Goal: Communication & Community: Ask a question

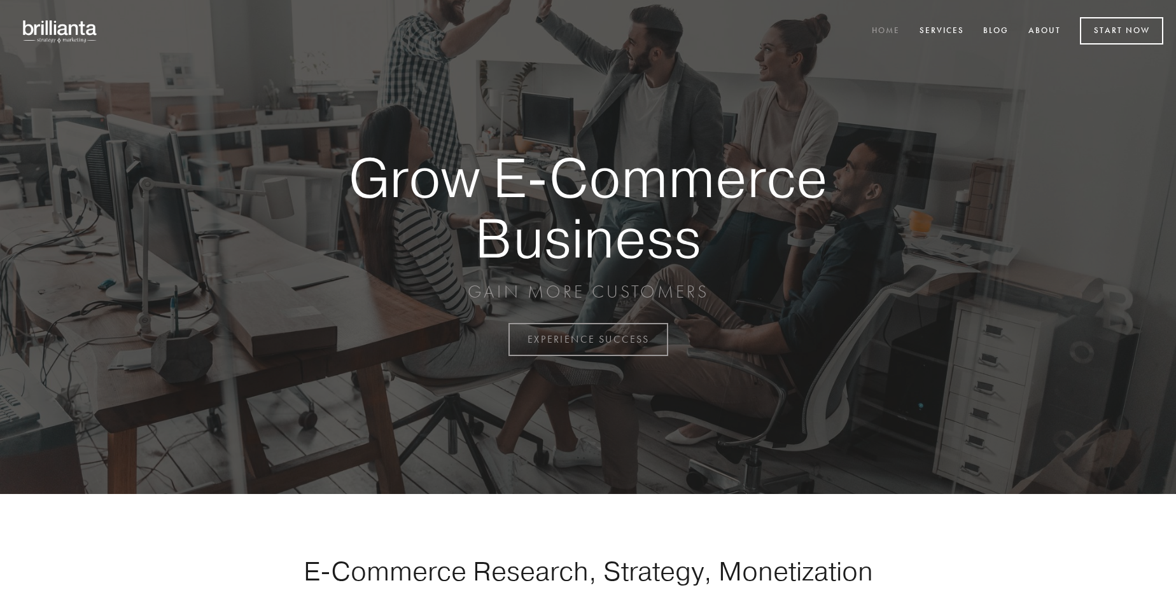
scroll to position [3335, 0]
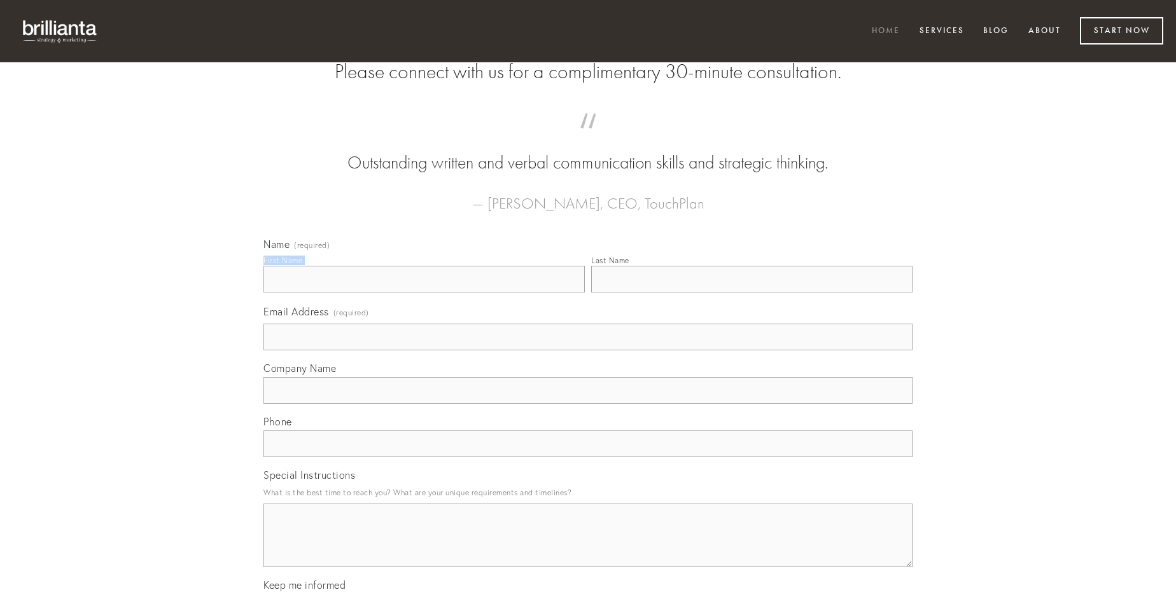
type input "[PERSON_NAME] I"
click at [751, 293] on input "Last Name" at bounding box center [751, 279] width 321 height 27
type input "[PERSON_NAME] I"
click at [588, 351] on input "Email Address (required)" at bounding box center [587, 337] width 649 height 27
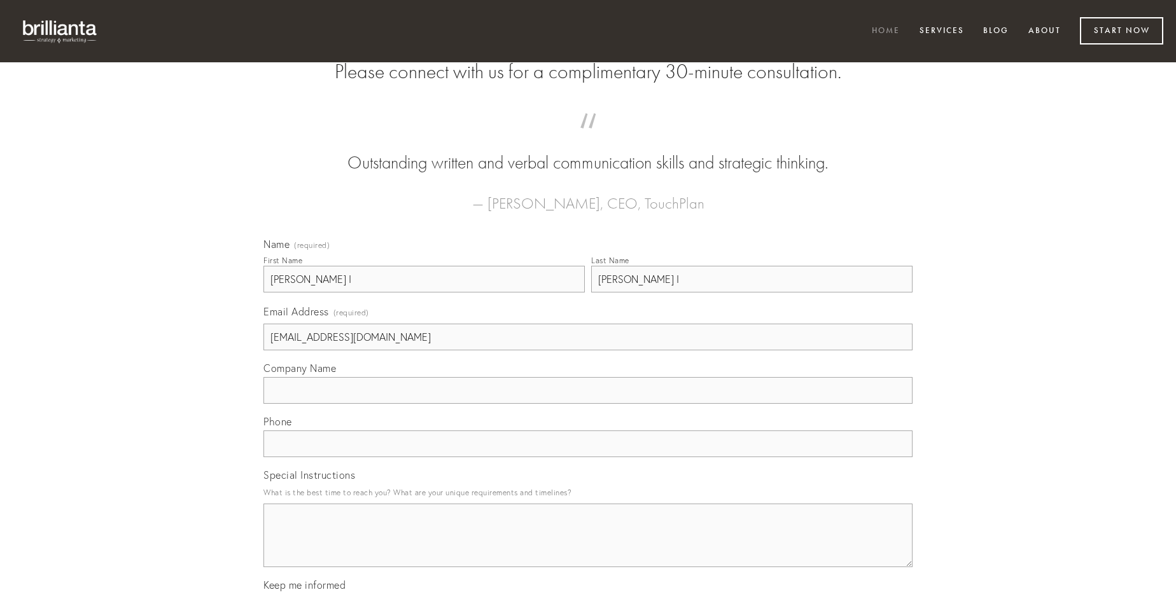
type input "[EMAIL_ADDRESS][DOMAIN_NAME]"
click at [588, 404] on input "Company Name" at bounding box center [587, 390] width 649 height 27
type input "terror"
click at [588, 457] on input "text" at bounding box center [587, 444] width 649 height 27
click at [588, 547] on textarea "Special Instructions" at bounding box center [587, 536] width 649 height 64
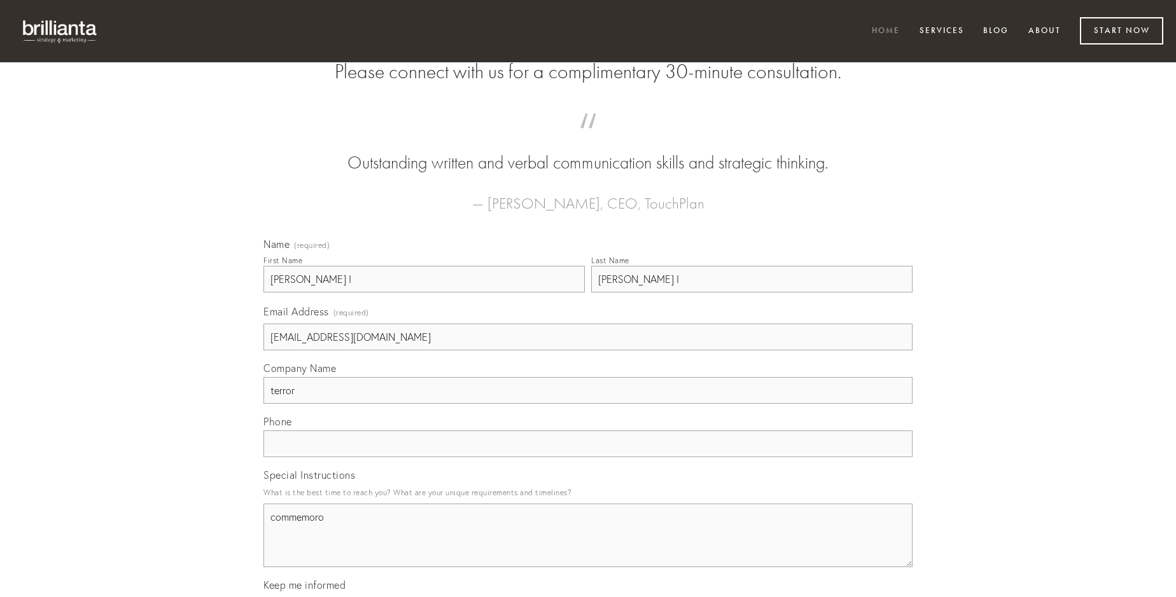
type textarea "commemoro"
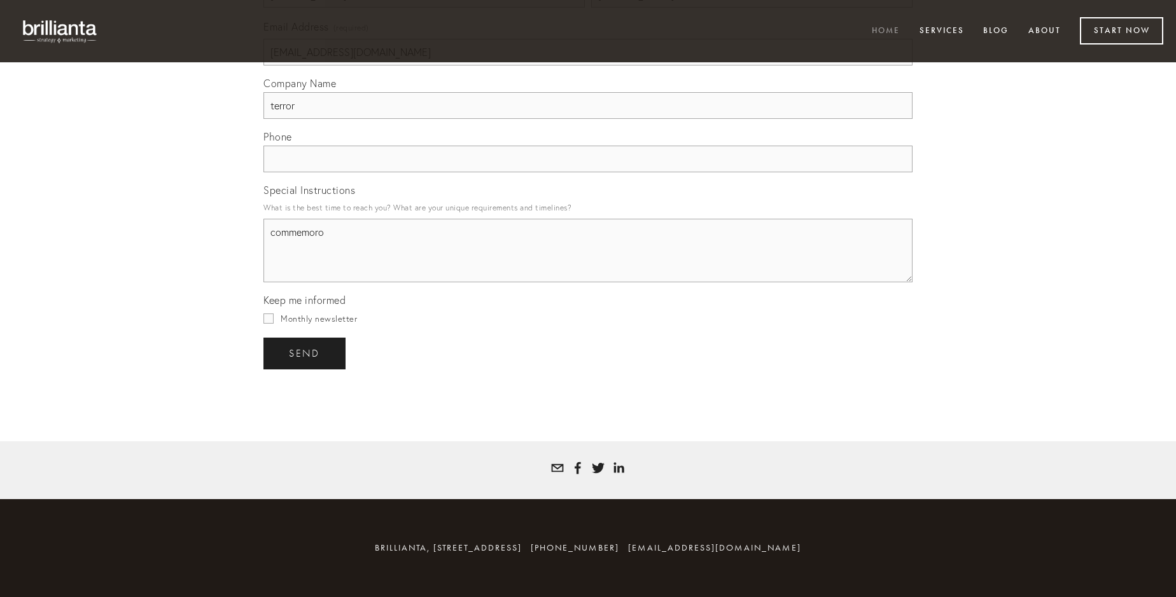
click at [305, 353] on span "send" at bounding box center [304, 353] width 31 height 11
